Goal: Contribute content

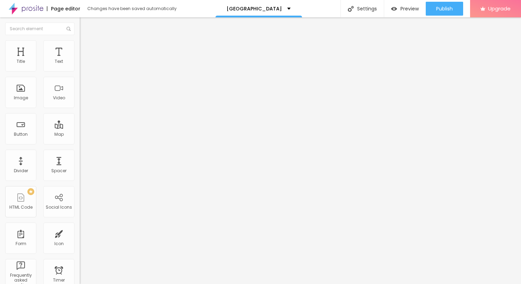
click at [80, 60] on span "Add image" at bounding box center [94, 57] width 28 height 6
click at [80, 47] on li "Advanced" at bounding box center [120, 50] width 80 height 7
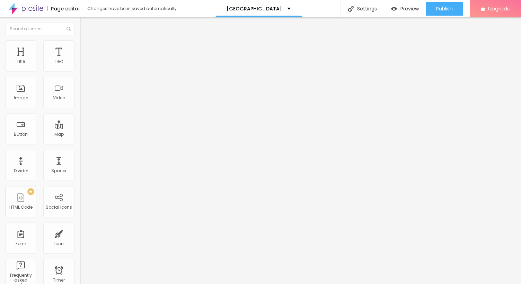
click at [80, 45] on ul "Content Style Advanced" at bounding box center [120, 43] width 80 height 21
click at [80, 45] on li "Style" at bounding box center [120, 43] width 80 height 7
type input "75"
type input "10"
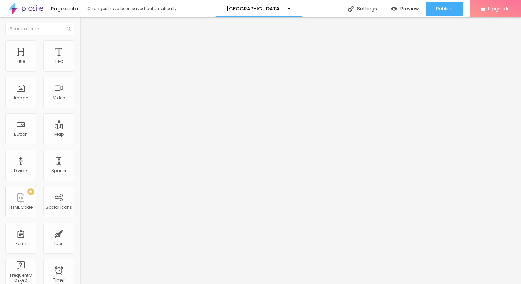
drag, startPoint x: 55, startPoint y: 74, endPoint x: 9, endPoint y: 73, distance: 46.8
type input "10"
click at [80, 71] on input "range" at bounding box center [102, 69] width 45 height 6
type input "15"
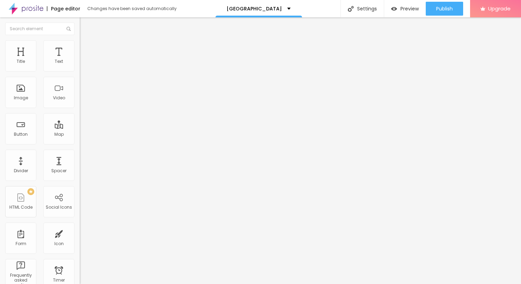
type input "10"
click at [80, 71] on input "range" at bounding box center [102, 69] width 45 height 6
type input "15"
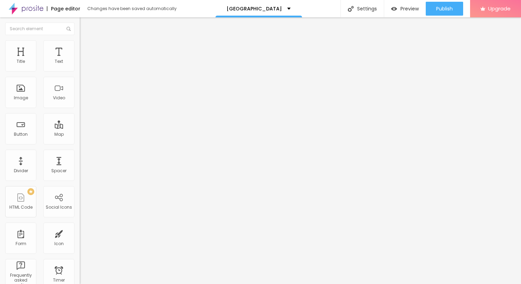
click at [80, 71] on input "range" at bounding box center [102, 69] width 45 height 6
type input "10"
click at [80, 71] on input "range" at bounding box center [102, 69] width 45 height 6
type input "15"
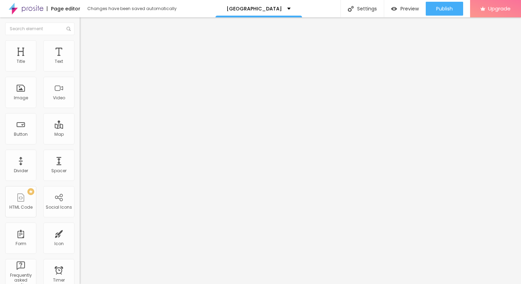
type input "15"
click at [80, 71] on input "range" at bounding box center [102, 69] width 45 height 6
click at [85, 26] on img "button" at bounding box center [88, 26] width 6 height 6
click at [80, 65] on input "Click me" at bounding box center [121, 61] width 83 height 7
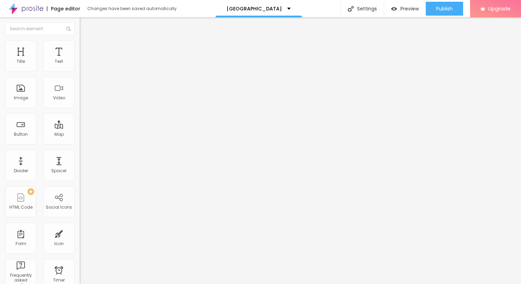
click at [80, 65] on input "Click me" at bounding box center [121, 61] width 83 height 7
paste input "→ VIEW DOCUMENT HERE"
click at [31, 144] on html "Page editor Changes have been saved automatically Madison County Public Schools…" at bounding box center [260, 142] width 521 height 284
type input "→ VIEW DOCUMENT HERE"
click at [80, 143] on input "https://" at bounding box center [121, 139] width 83 height 7
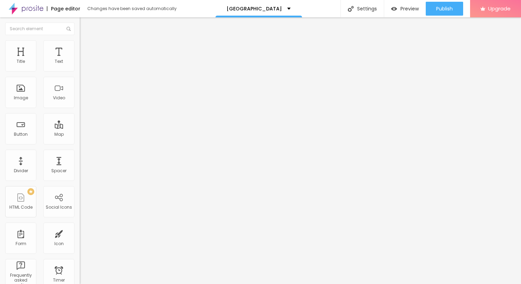
click at [80, 143] on input "https://" at bounding box center [121, 139] width 83 height 7
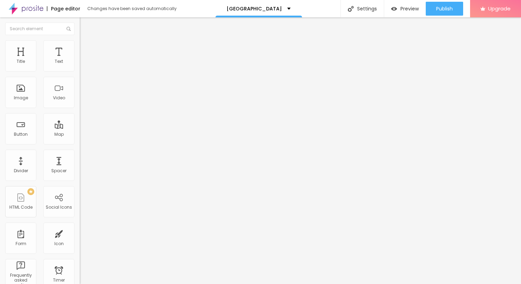
paste input "[DOMAIN_NAME]"
type input "[URL][DOMAIN_NAME]"
click at [85, 23] on img "button" at bounding box center [88, 26] width 6 height 6
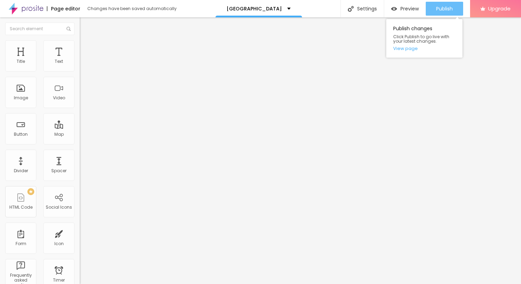
click at [437, 11] on span "Publish" at bounding box center [444, 9] width 17 height 6
